Goal: Find specific page/section

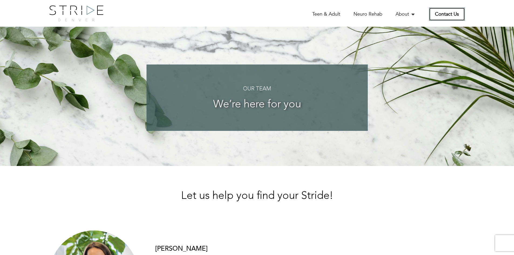
click at [442, 16] on link "Contact Us" at bounding box center [447, 14] width 36 height 13
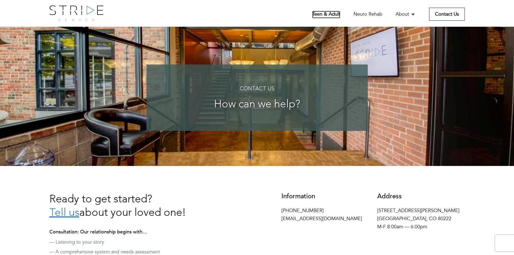
click at [326, 11] on link "Teen & Adult" at bounding box center [326, 15] width 28 height 8
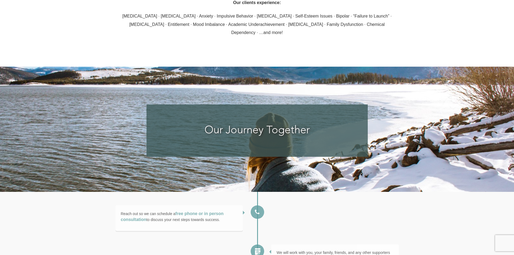
scroll to position [809, 0]
